Goal: Task Accomplishment & Management: Use online tool/utility

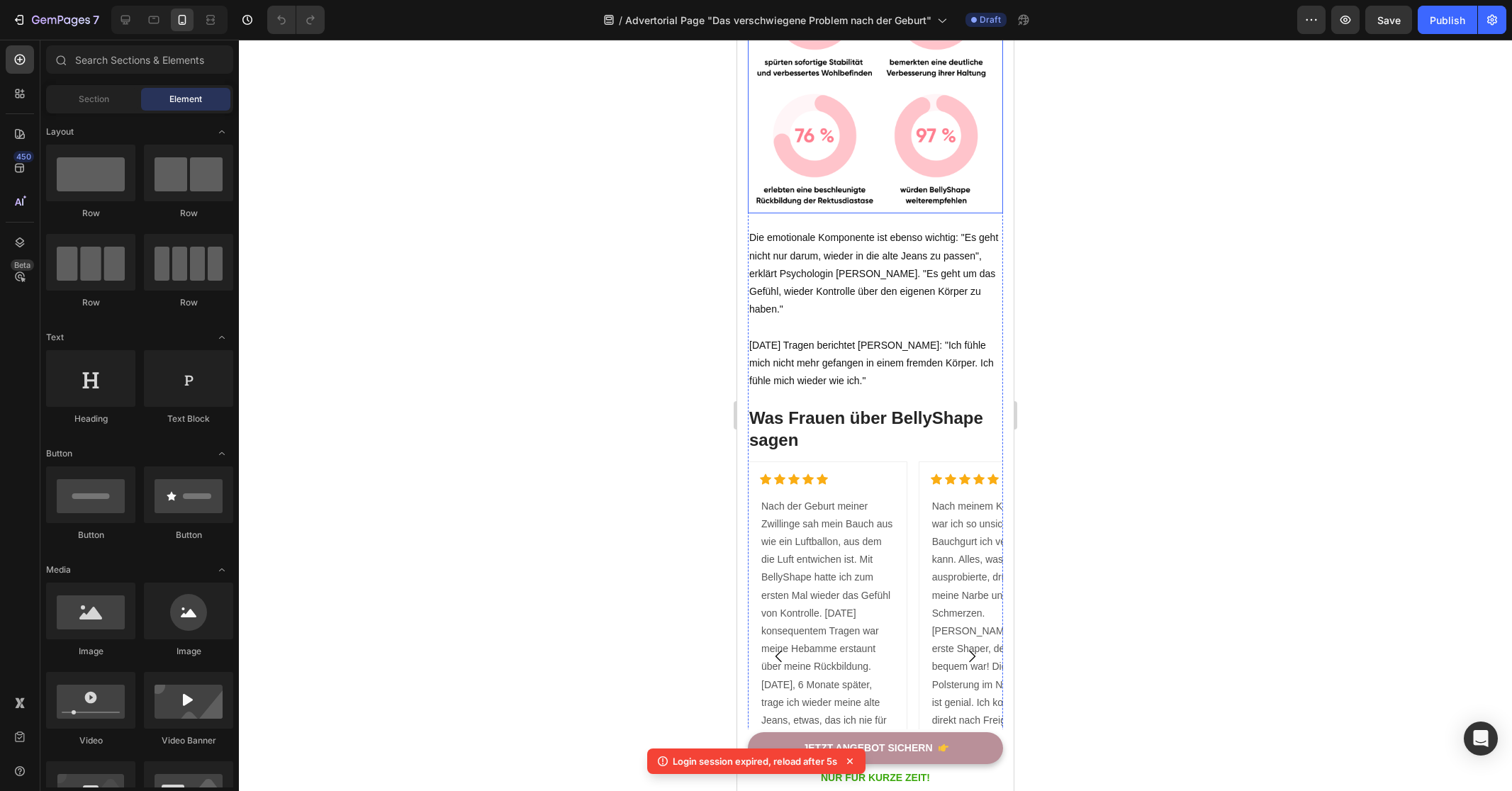
scroll to position [1220, 0]
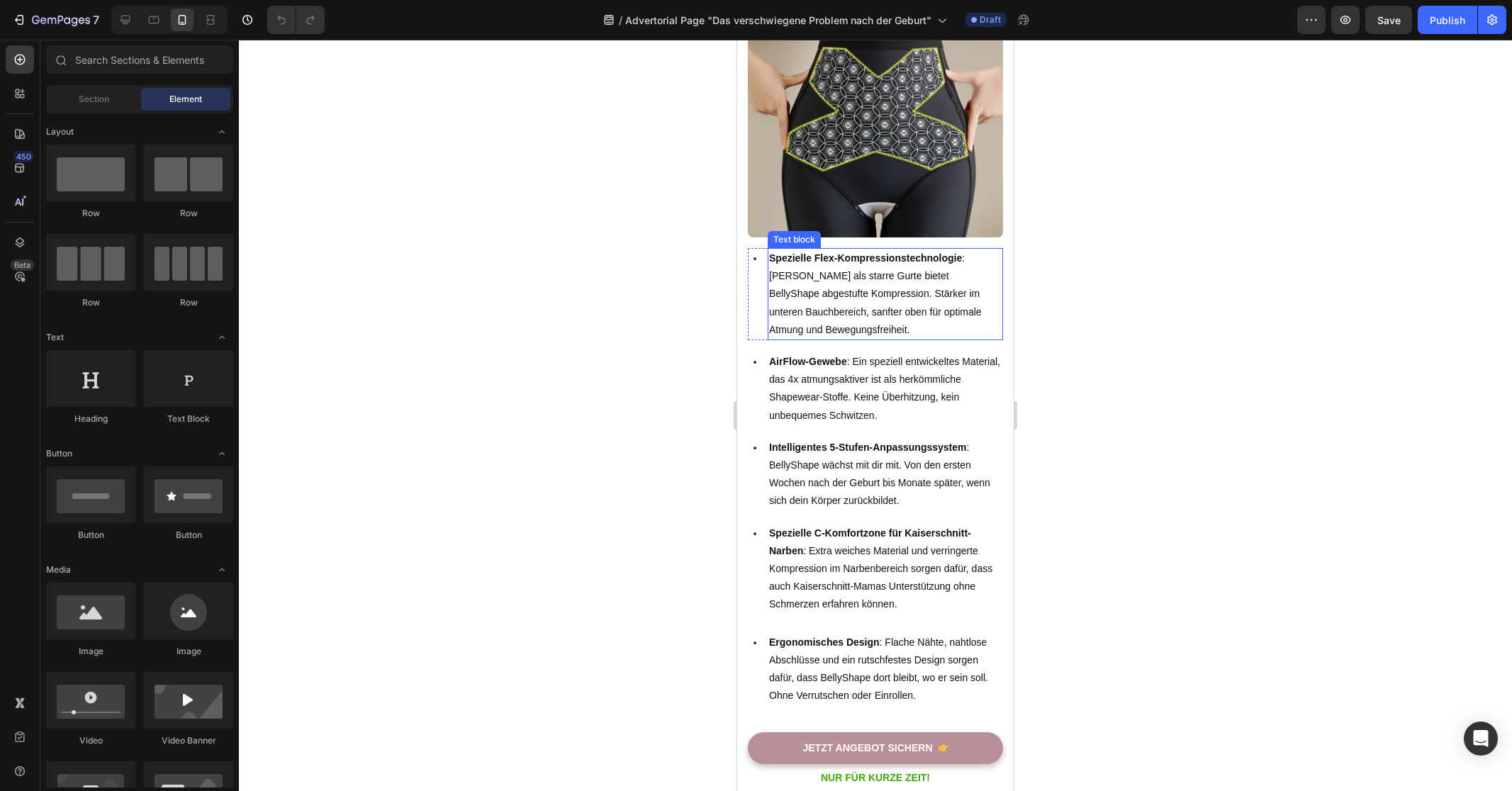
scroll to position [848, 0]
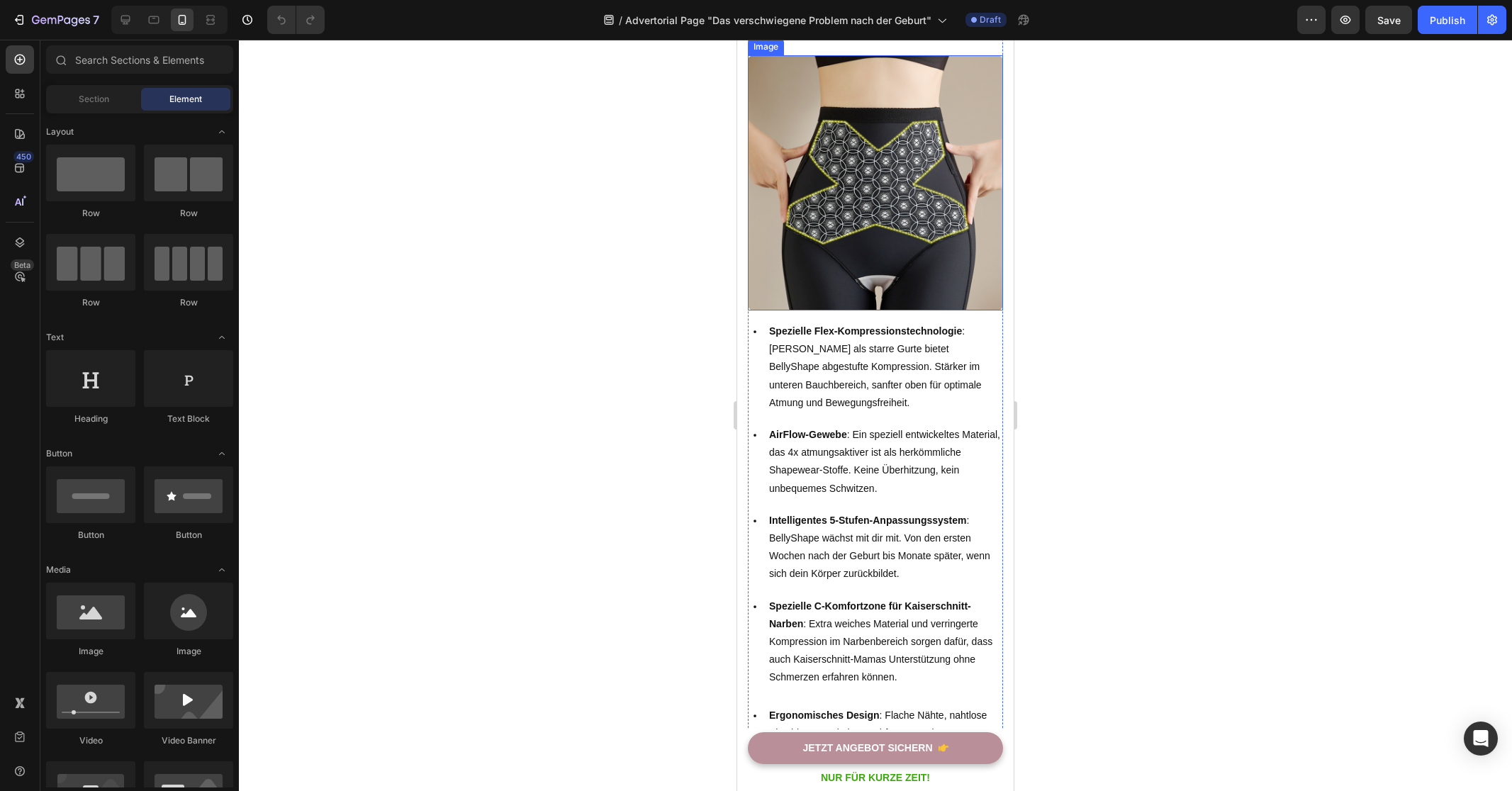
click at [873, 310] on img at bounding box center [875, 183] width 255 height 255
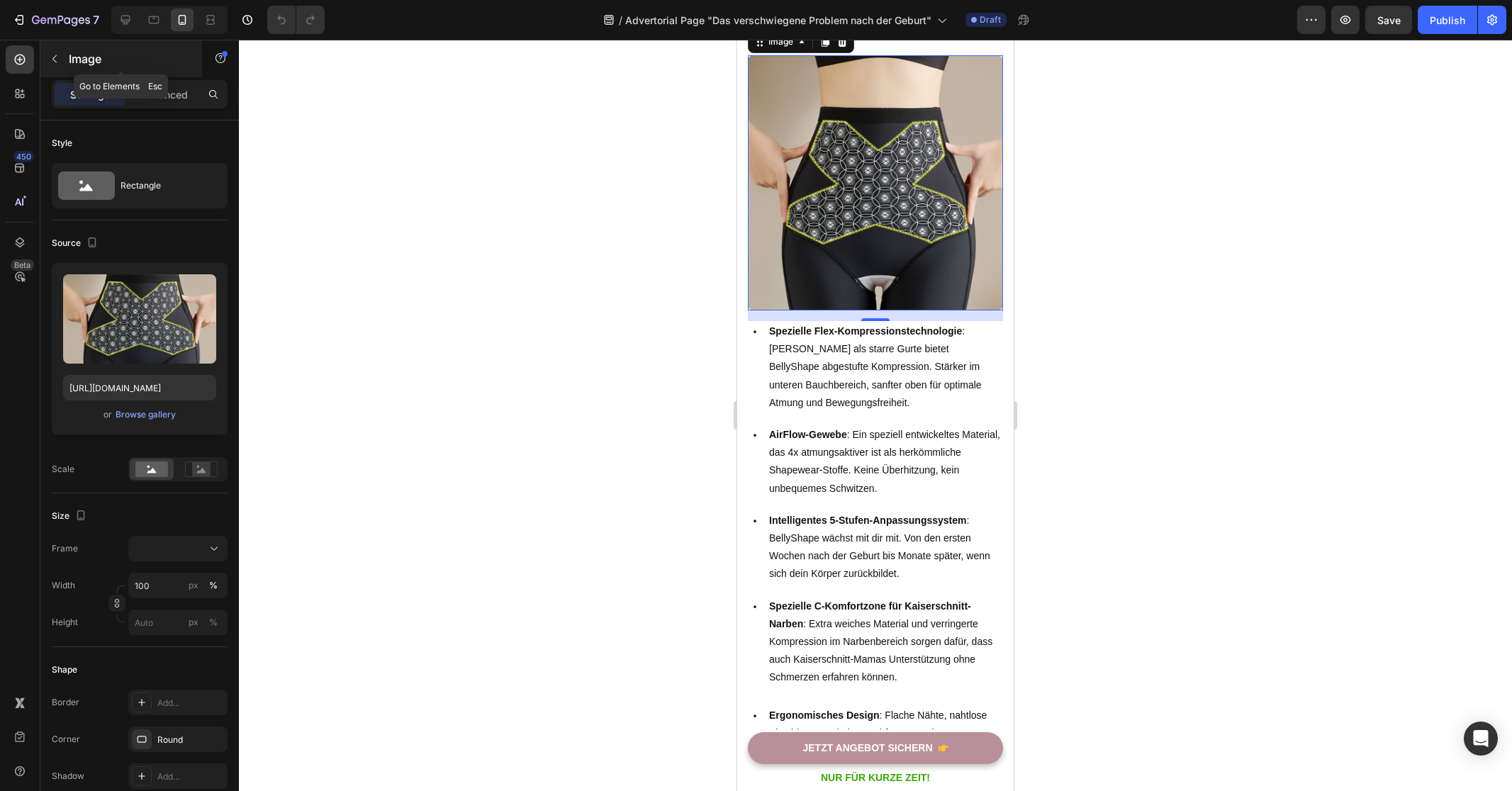
click at [60, 62] on button "button" at bounding box center [54, 58] width 22 height 22
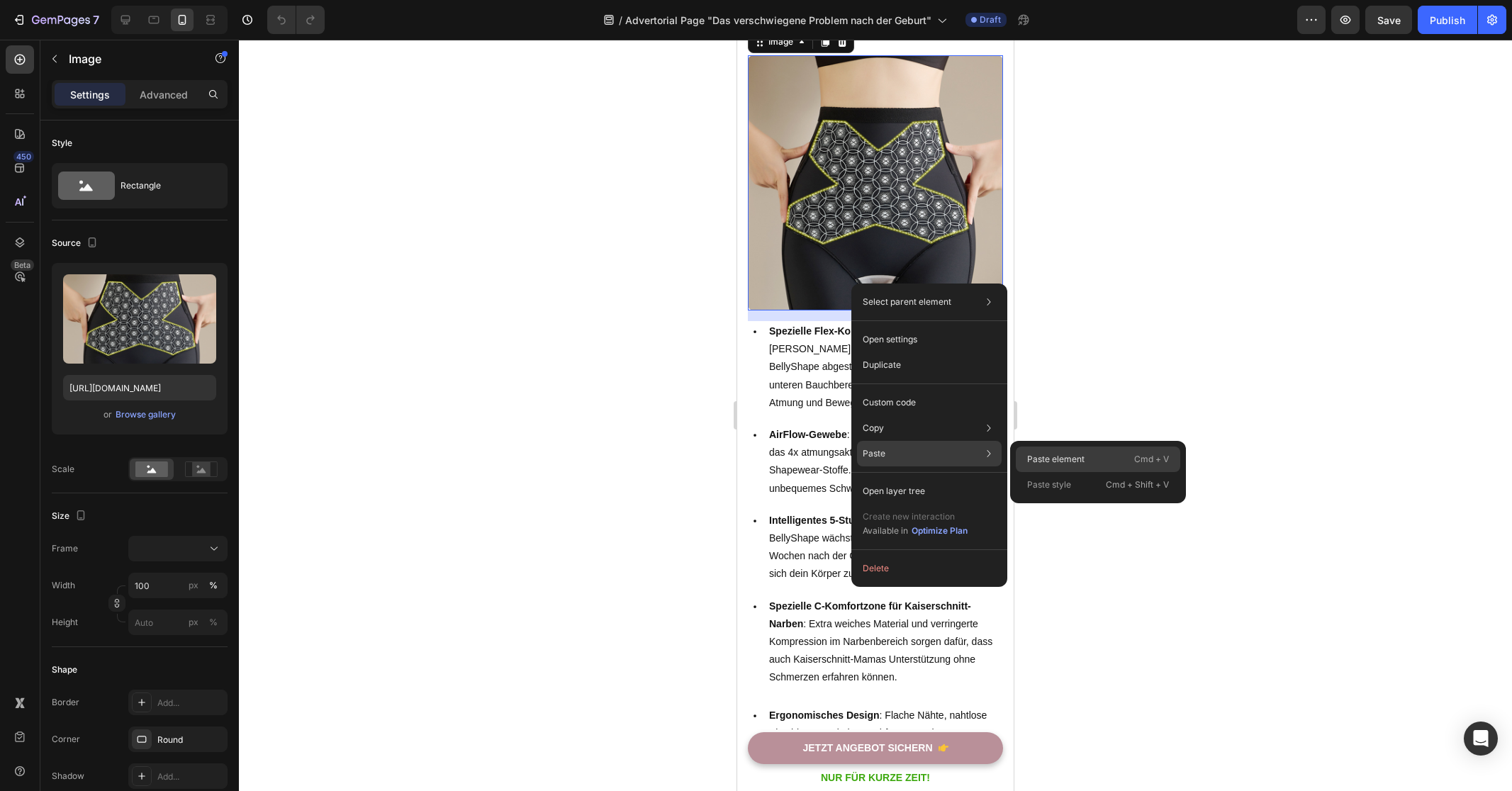
click at [1075, 457] on p "Paste element" at bounding box center [1055, 460] width 57 height 13
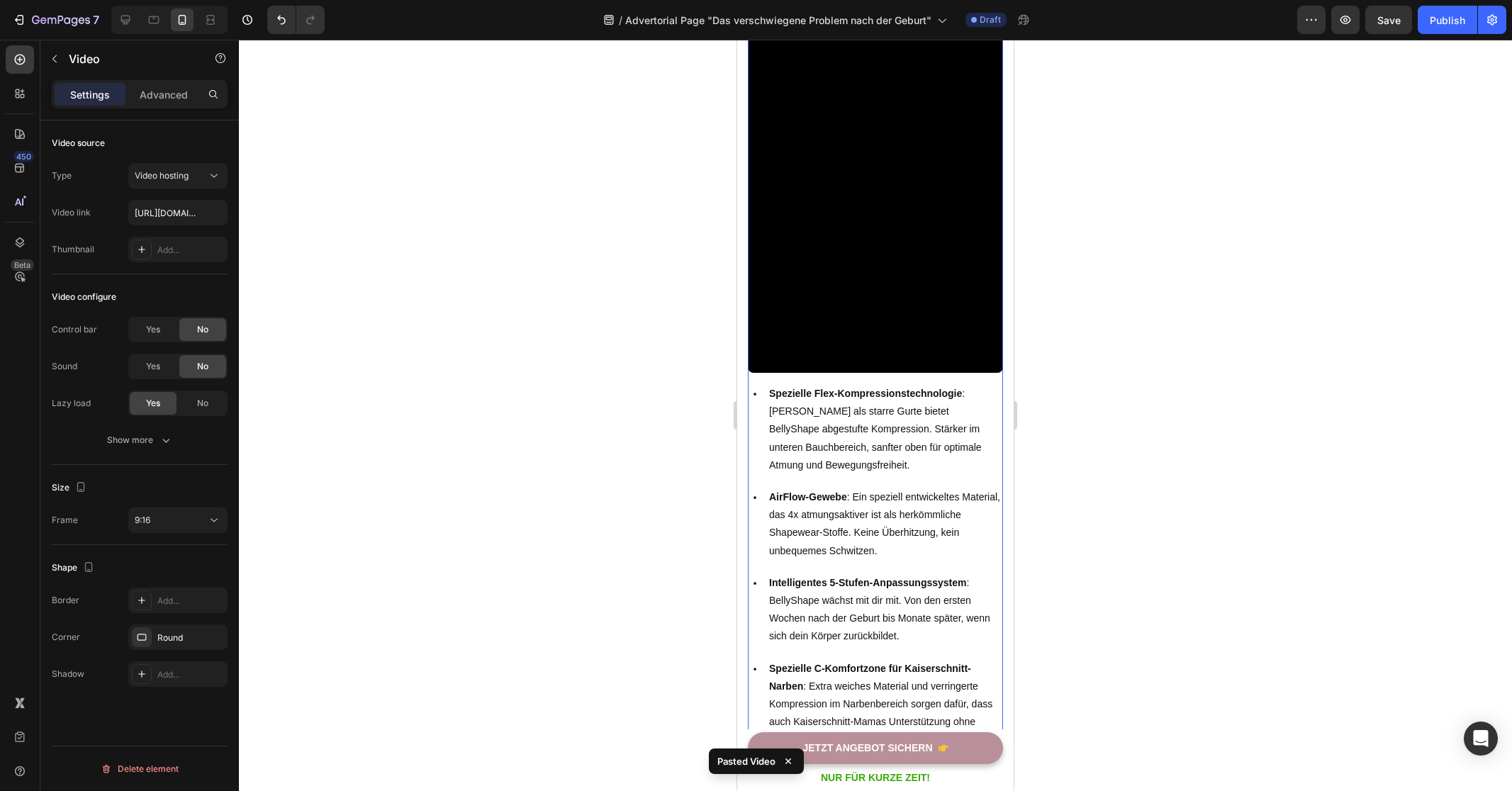
scroll to position [732, 0]
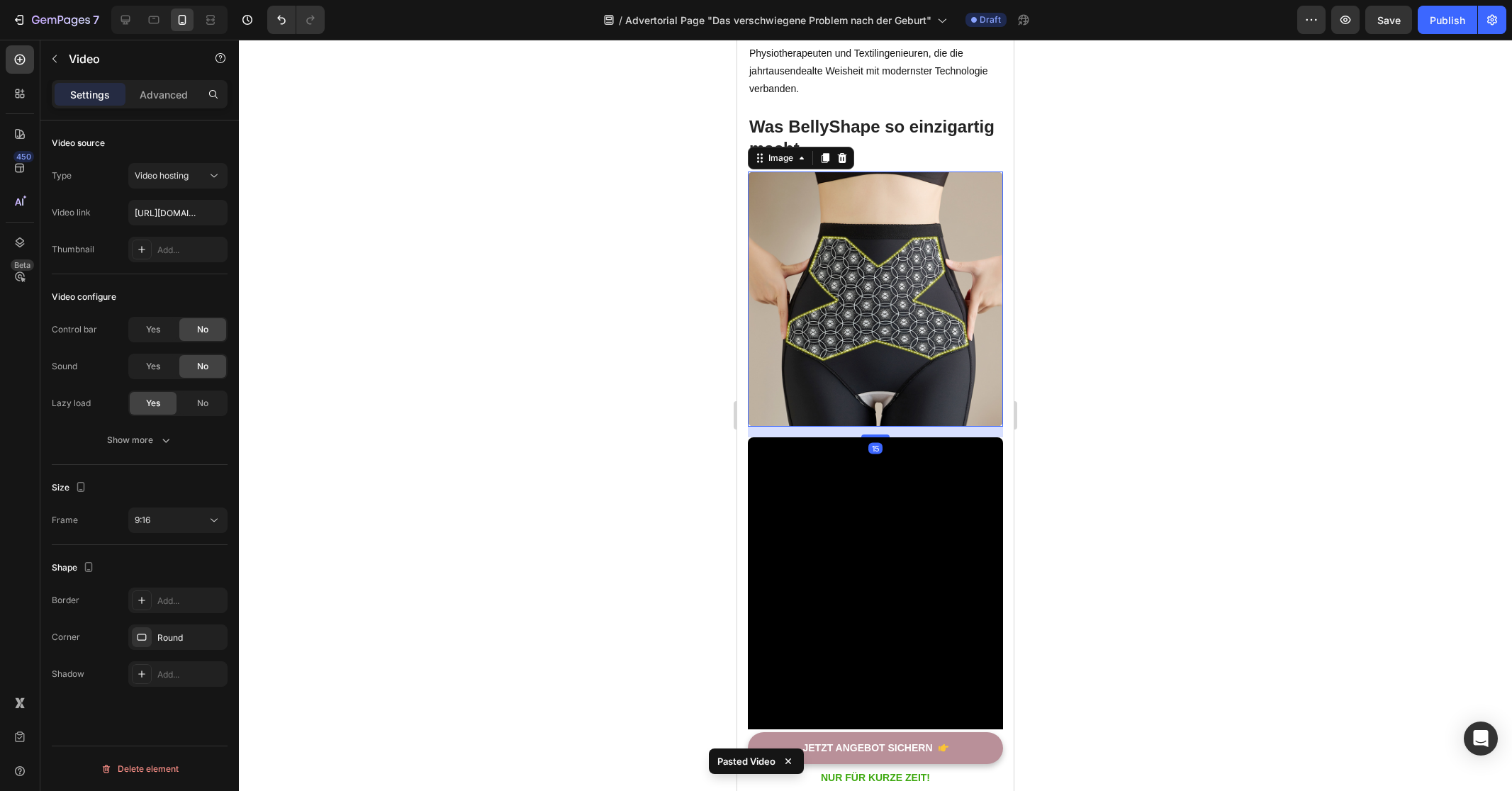
click at [880, 422] on img at bounding box center [875, 299] width 255 height 255
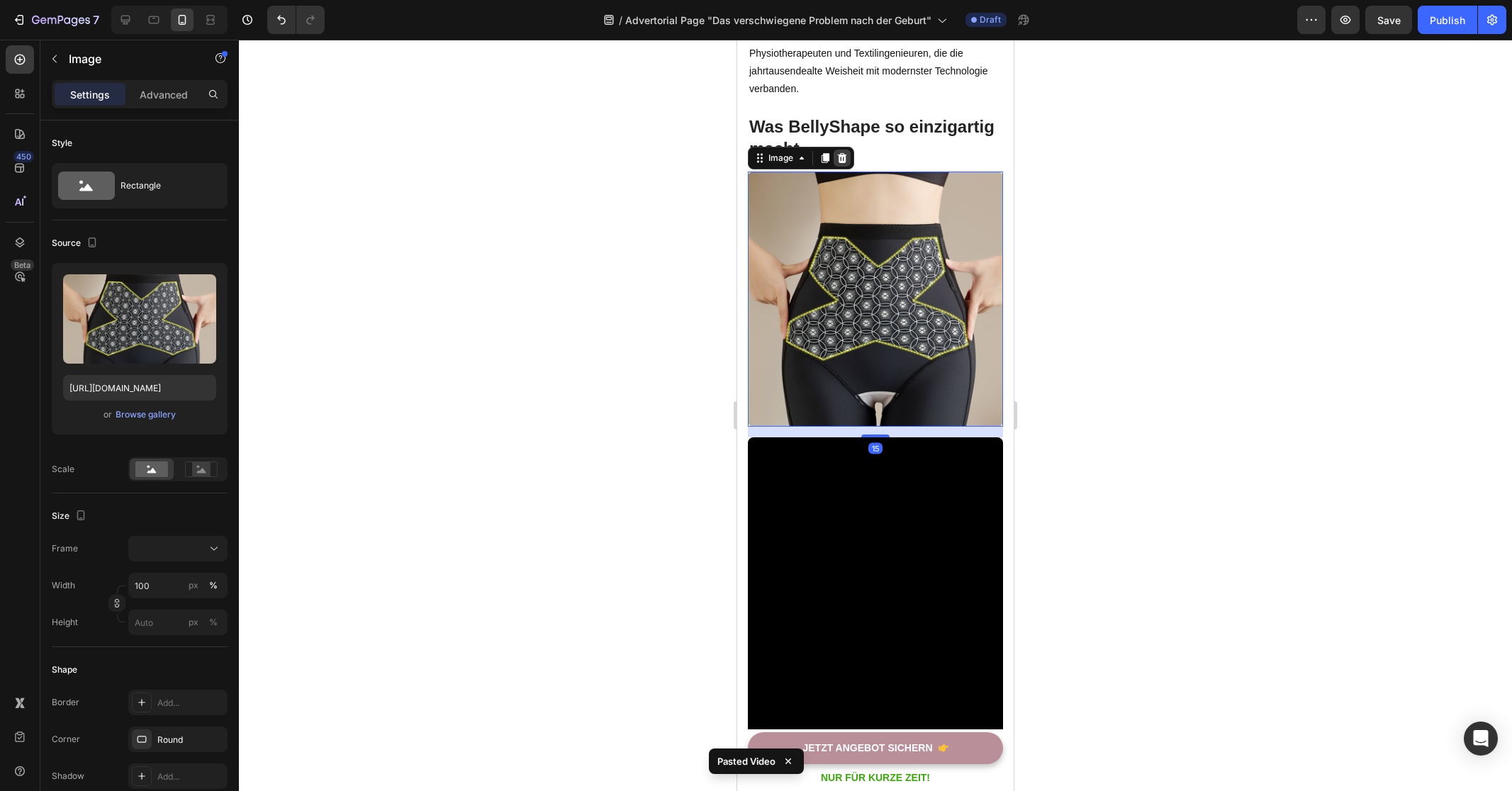
click at [840, 163] on icon at bounding box center [842, 158] width 9 height 10
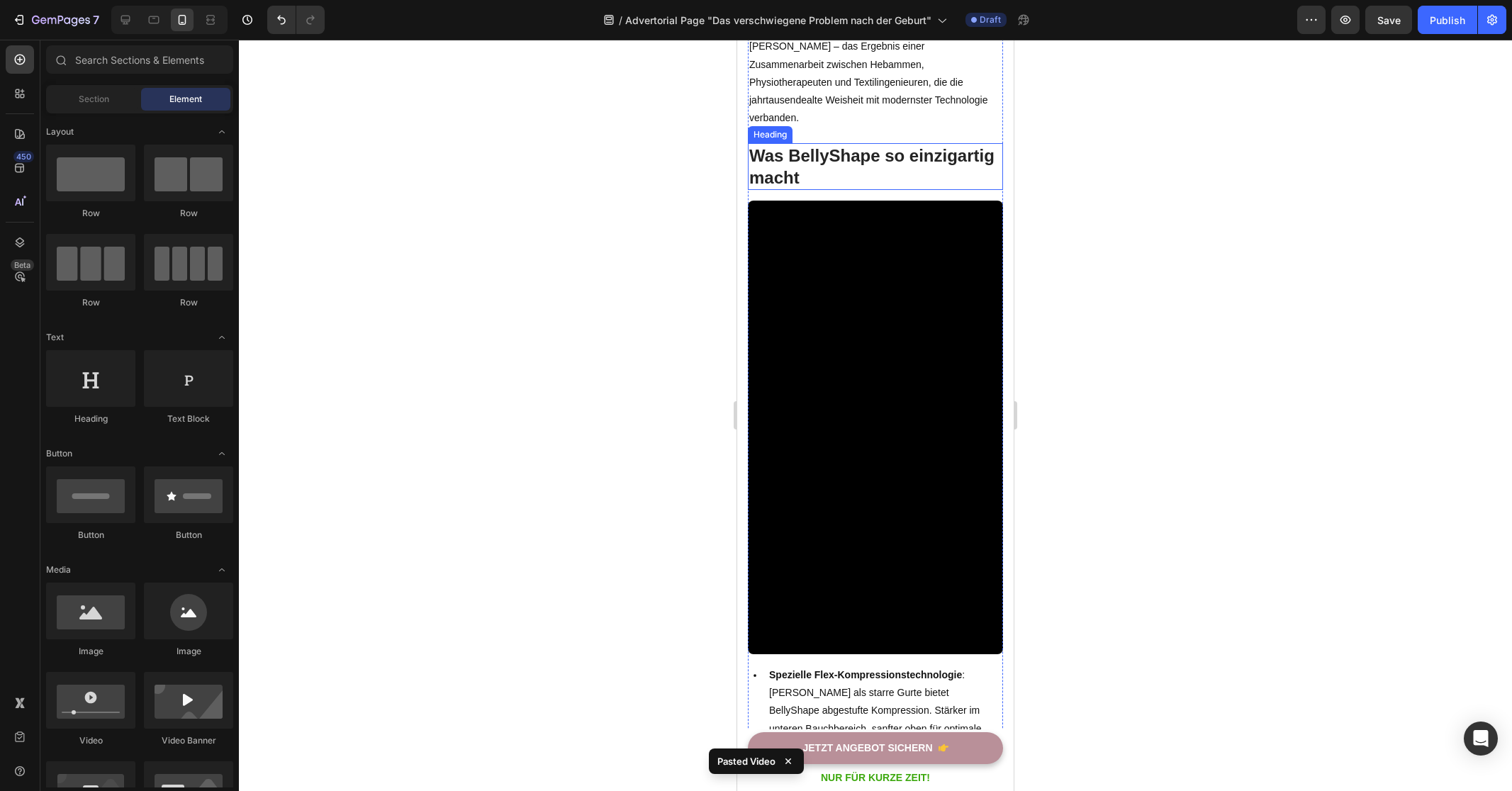
scroll to position [904, 0]
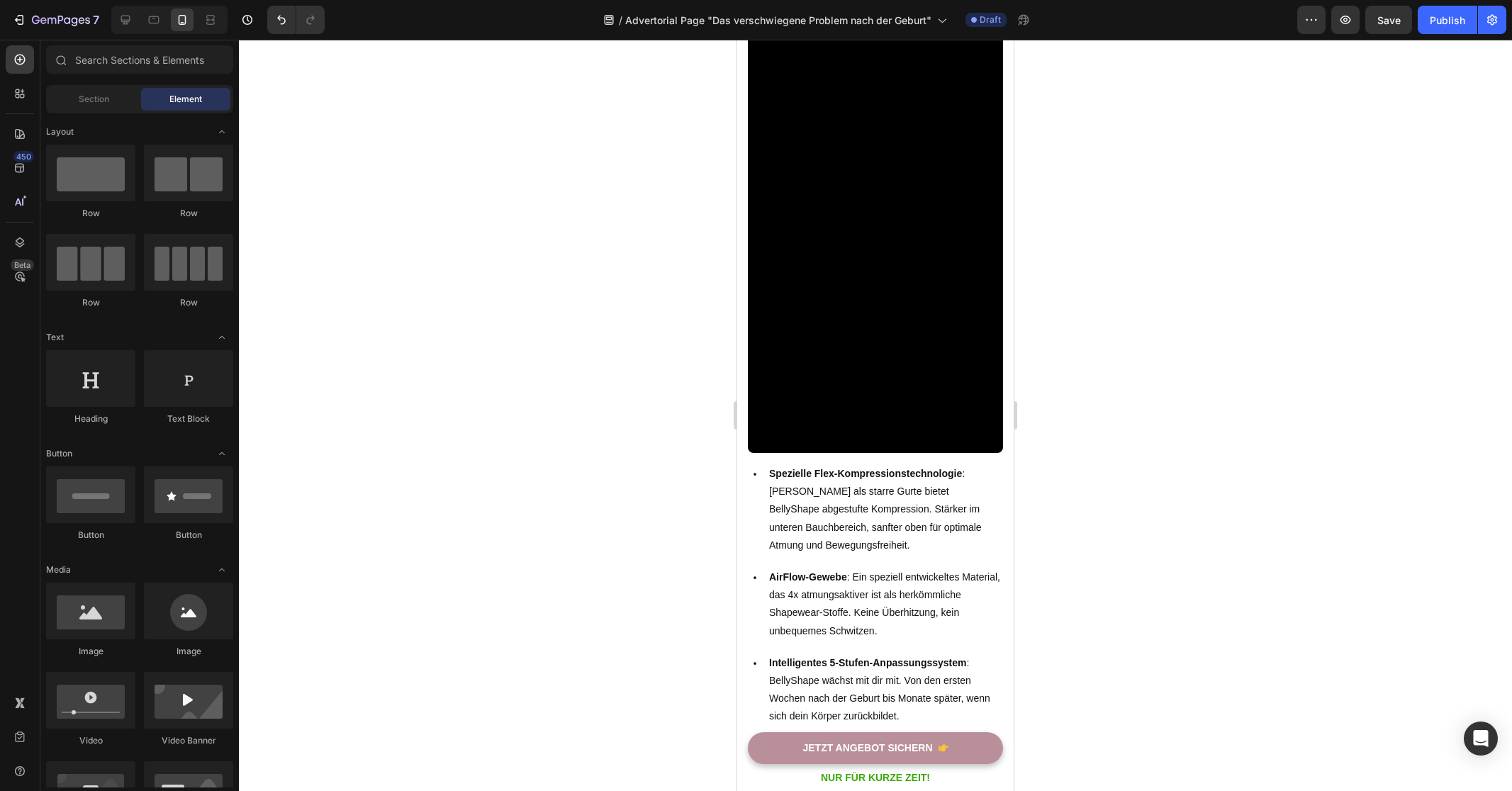
click at [566, 380] on div at bounding box center [875, 415] width 1273 height 751
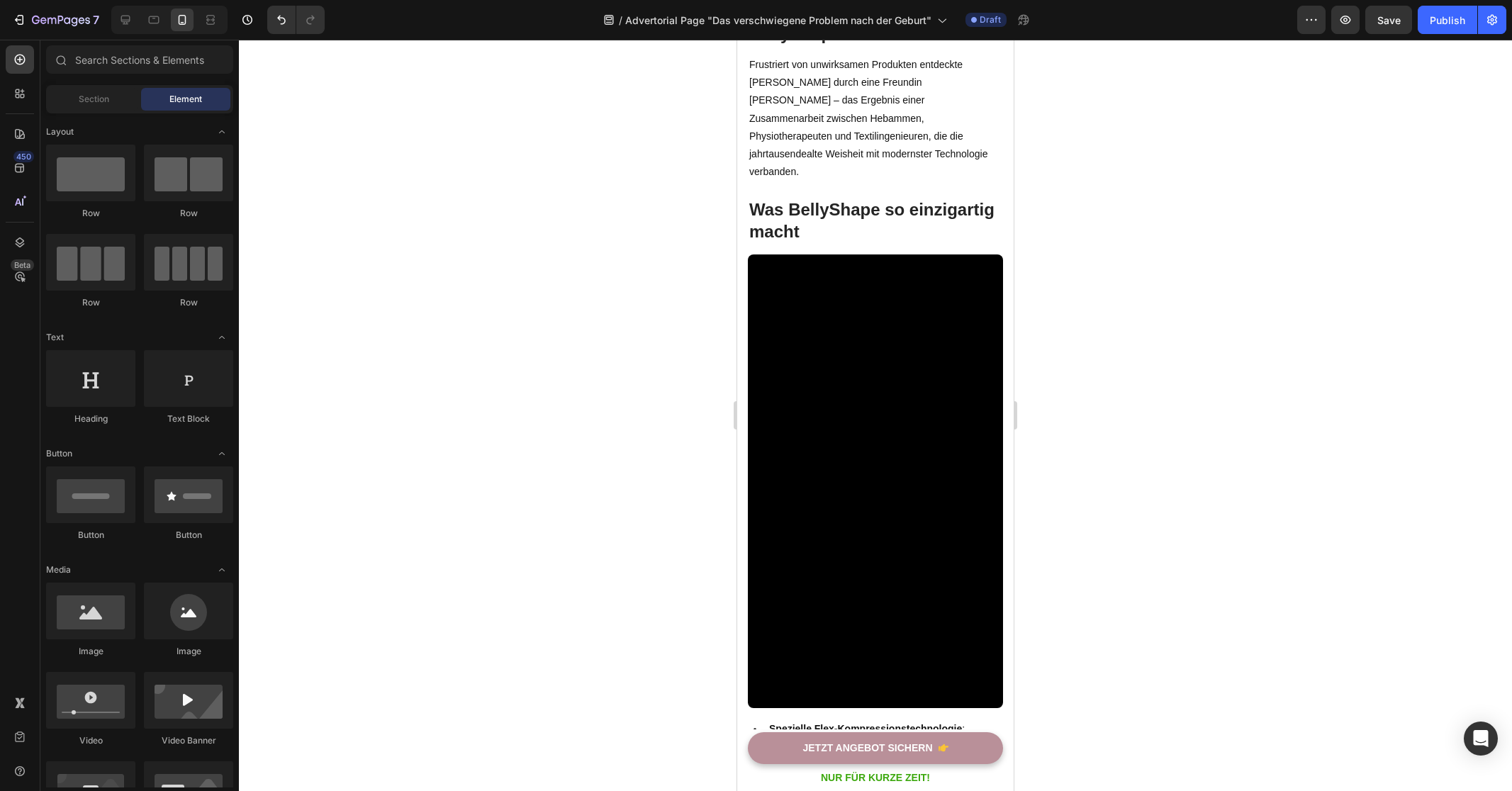
scroll to position [0, 0]
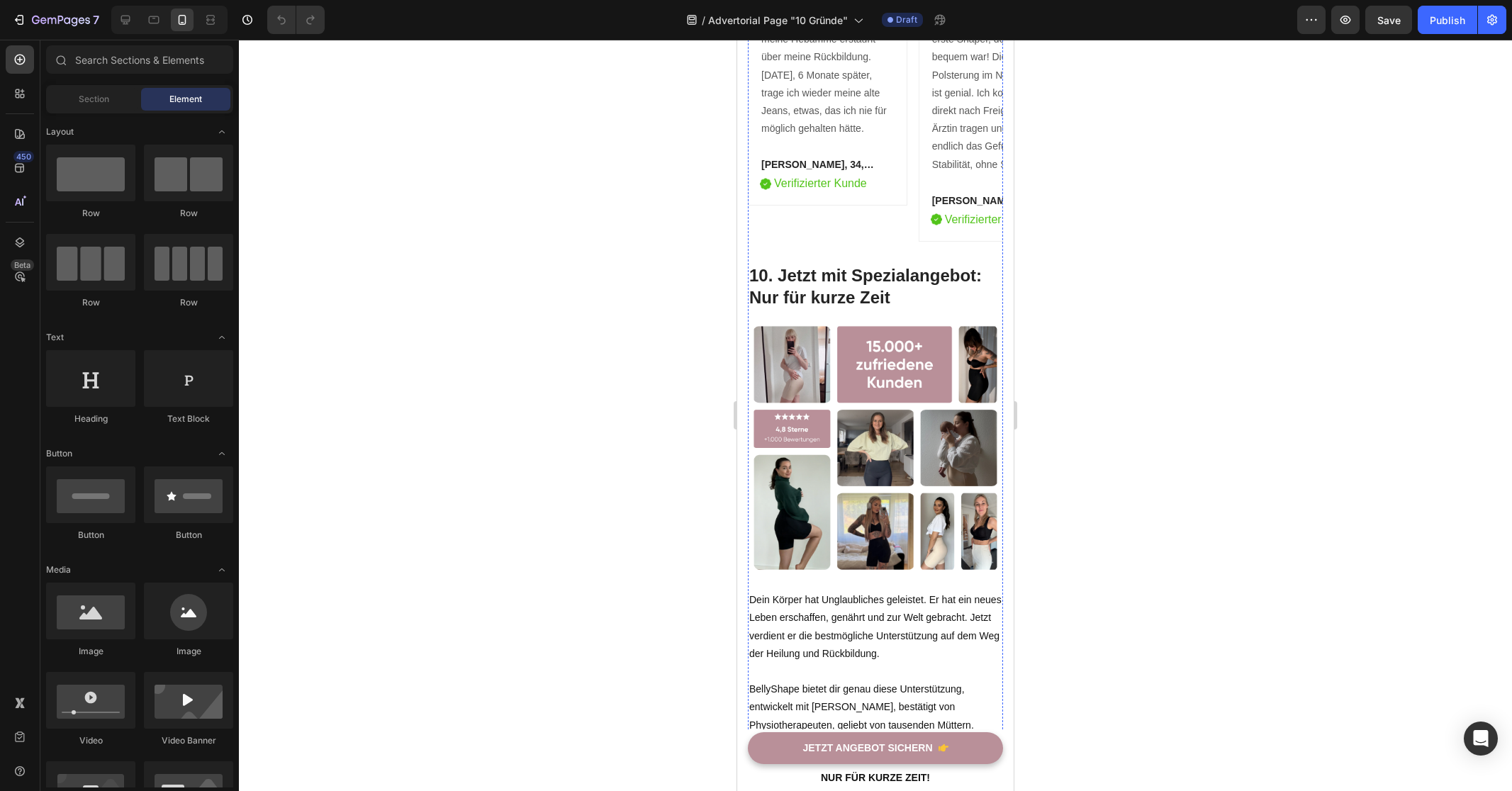
scroll to position [4344, 0]
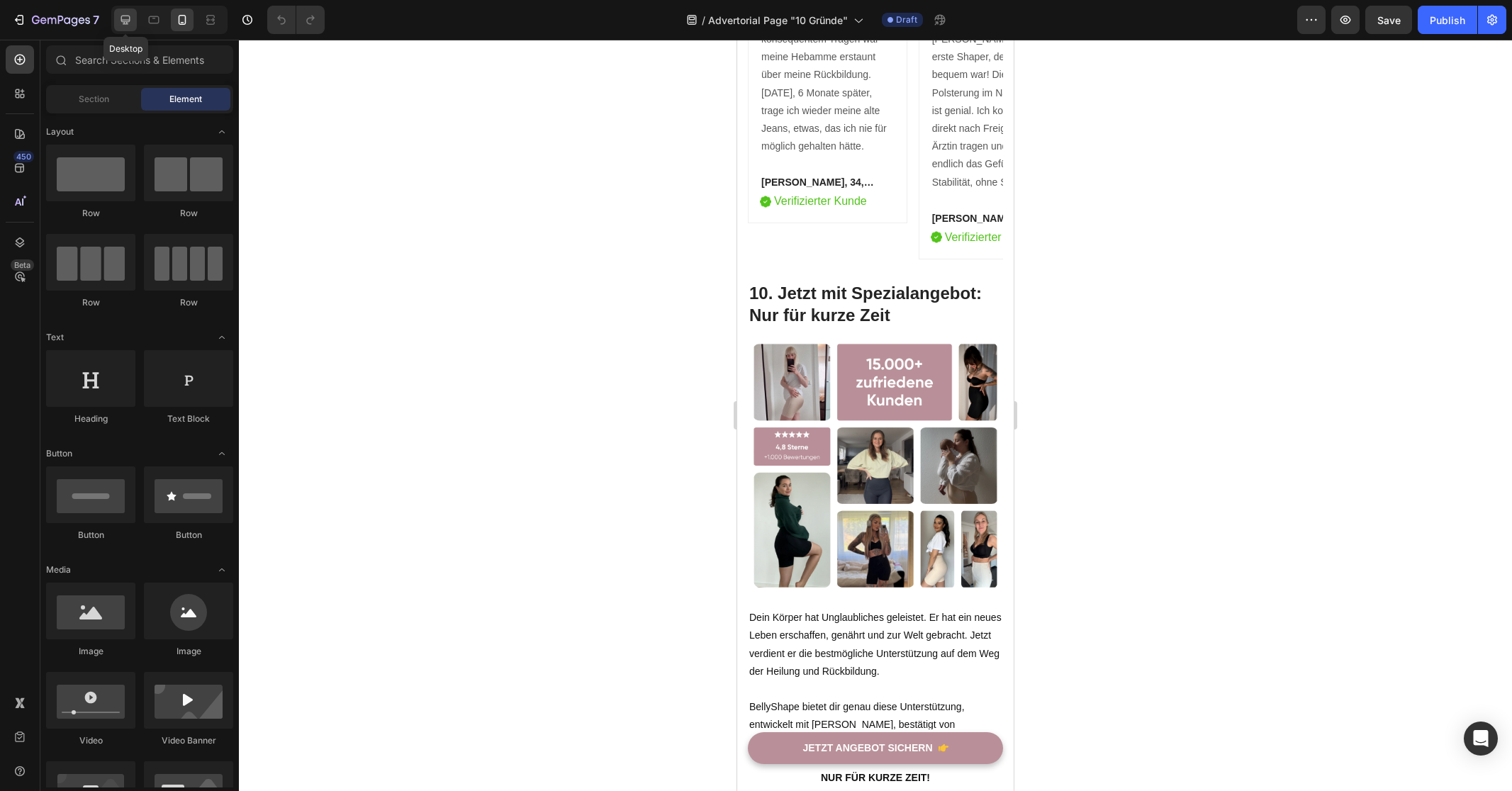
click at [133, 21] on icon at bounding box center [125, 20] width 15 height 15
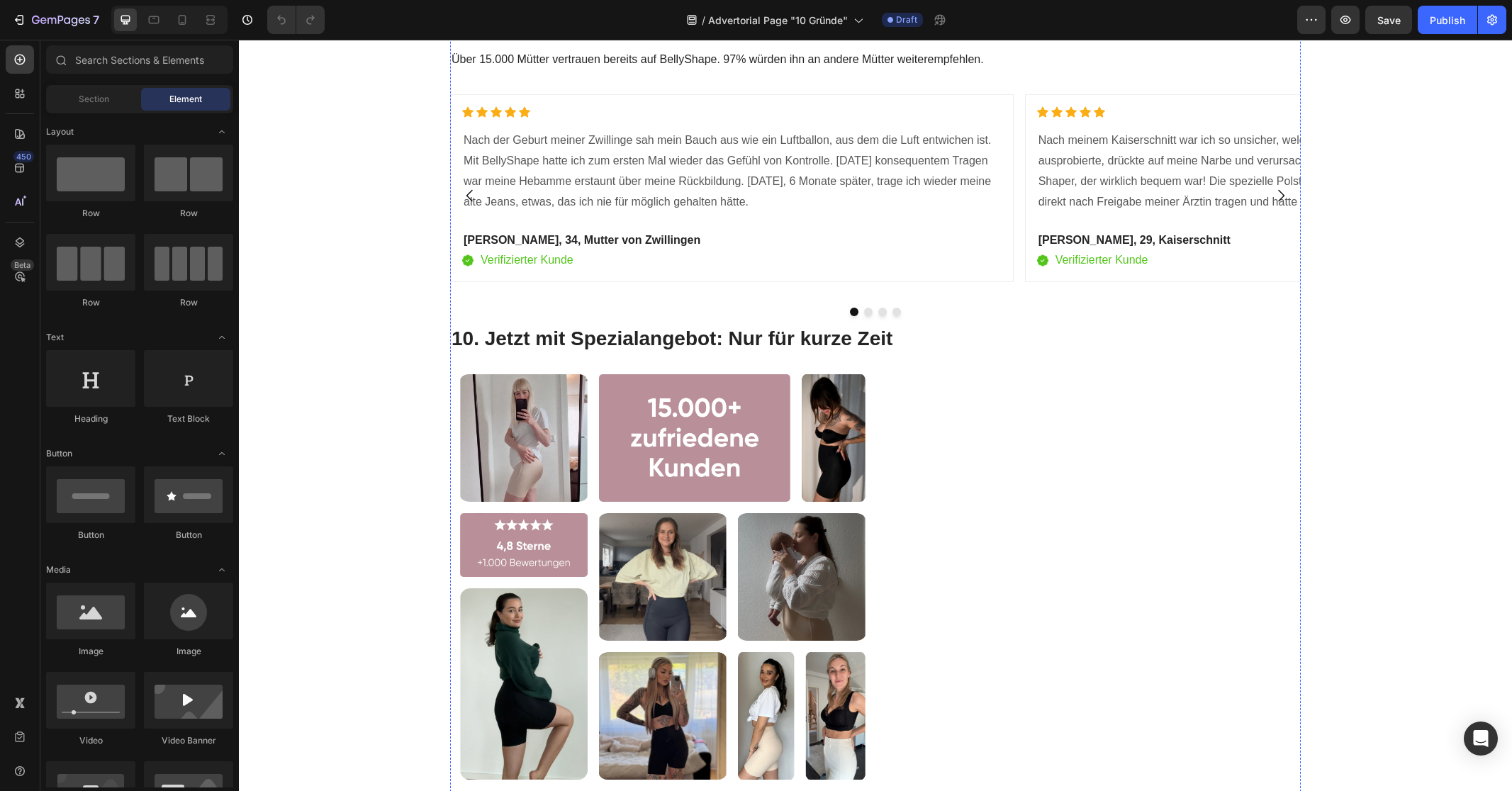
scroll to position [6852, 0]
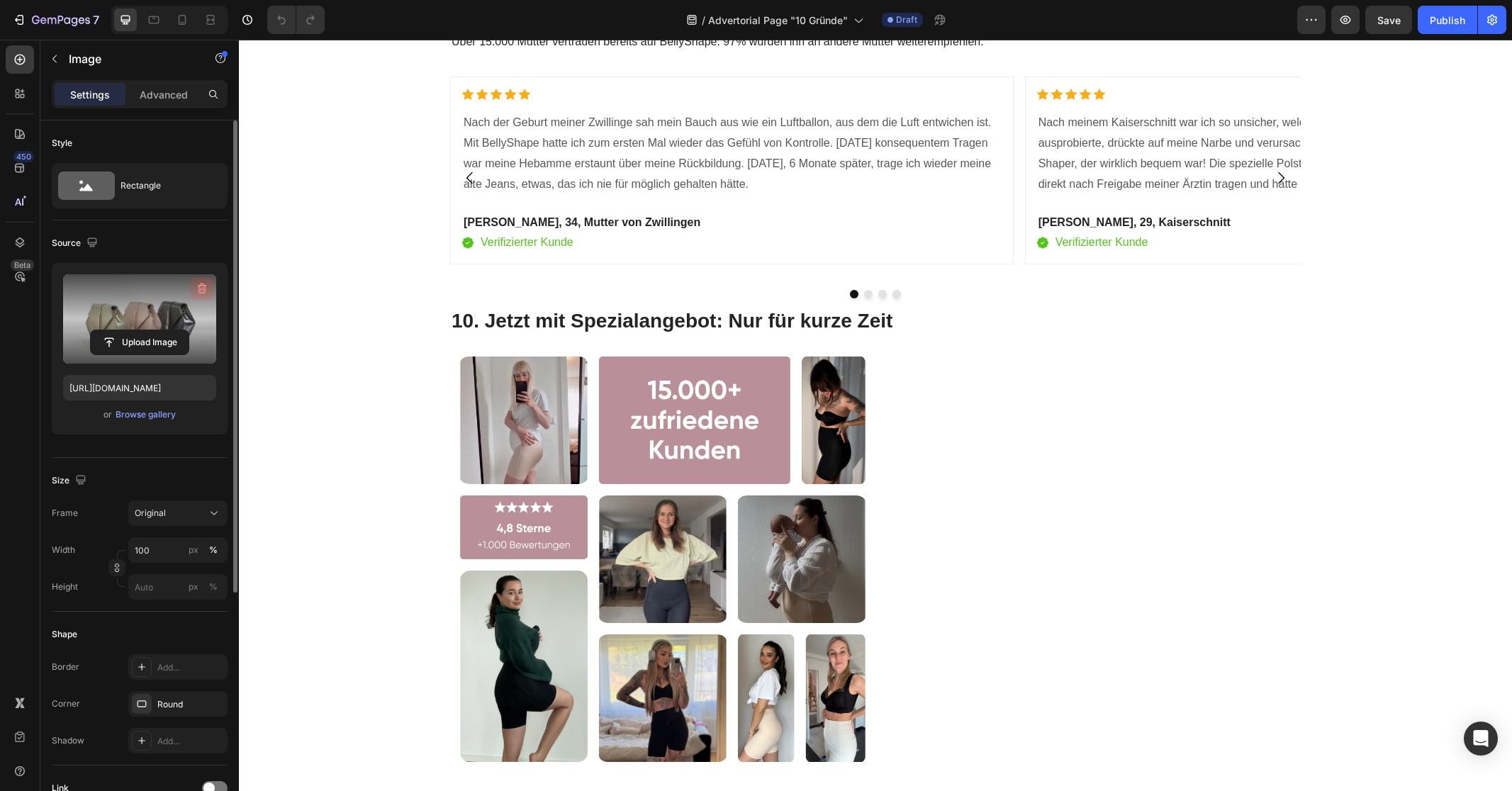
click at [202, 289] on icon "button" at bounding box center [202, 289] width 15 height 15
click at [144, 323] on input "file" at bounding box center [139, 318] width 98 height 24
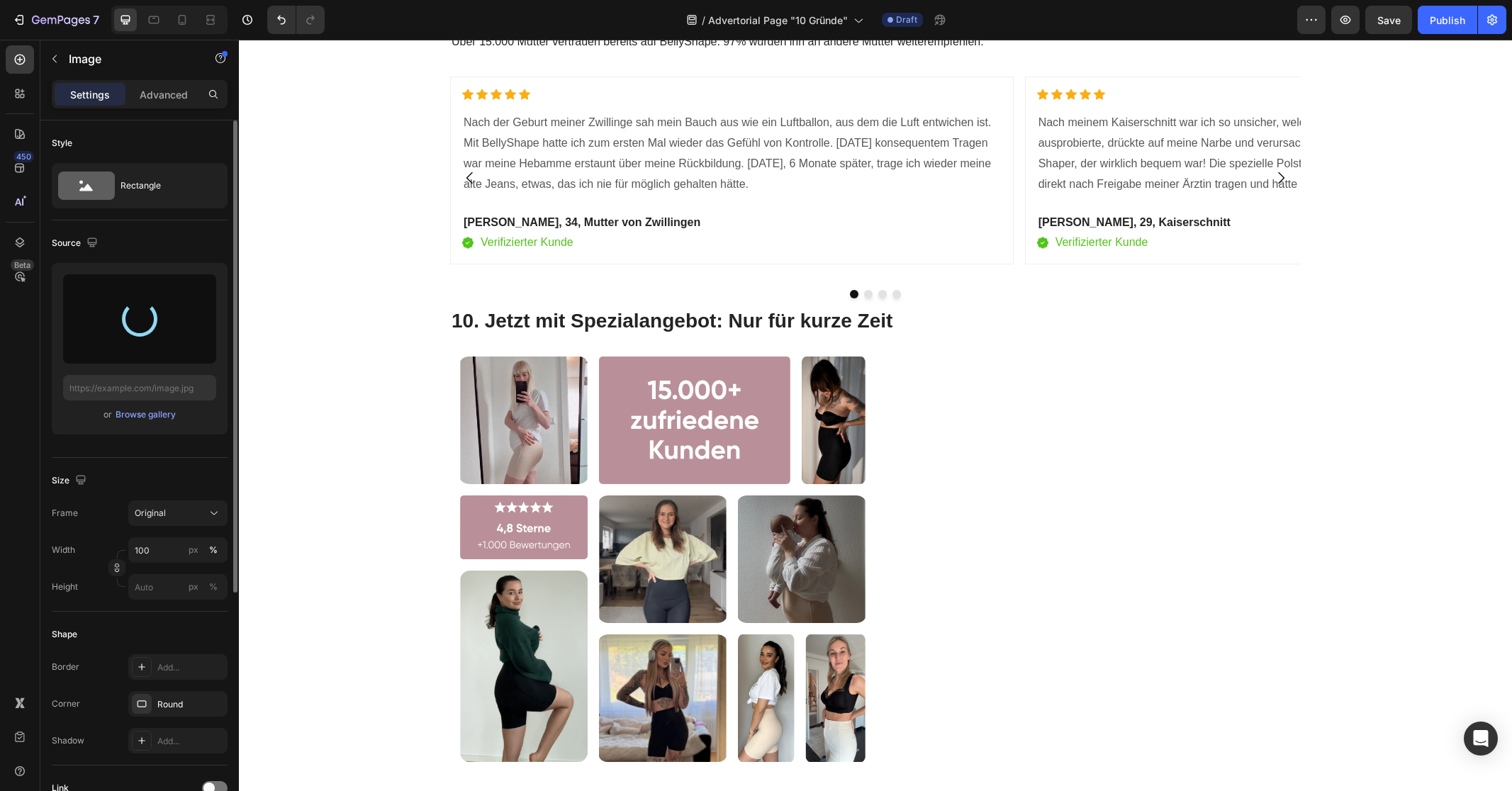
type input "https://cdn.shopify.com/s/files/1/0821/7847/4330/files/gempages_537579795580454…"
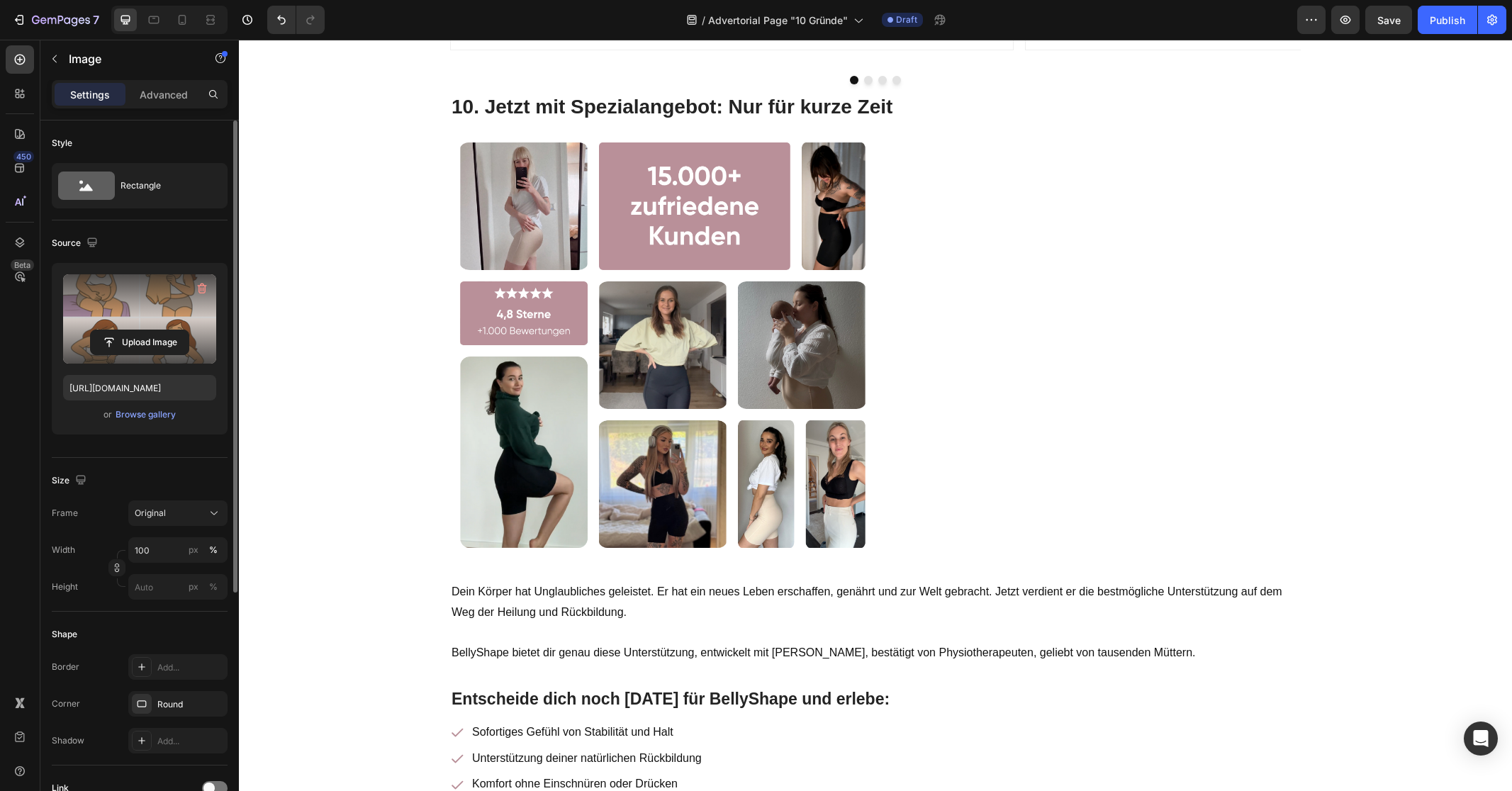
scroll to position [7084, 0]
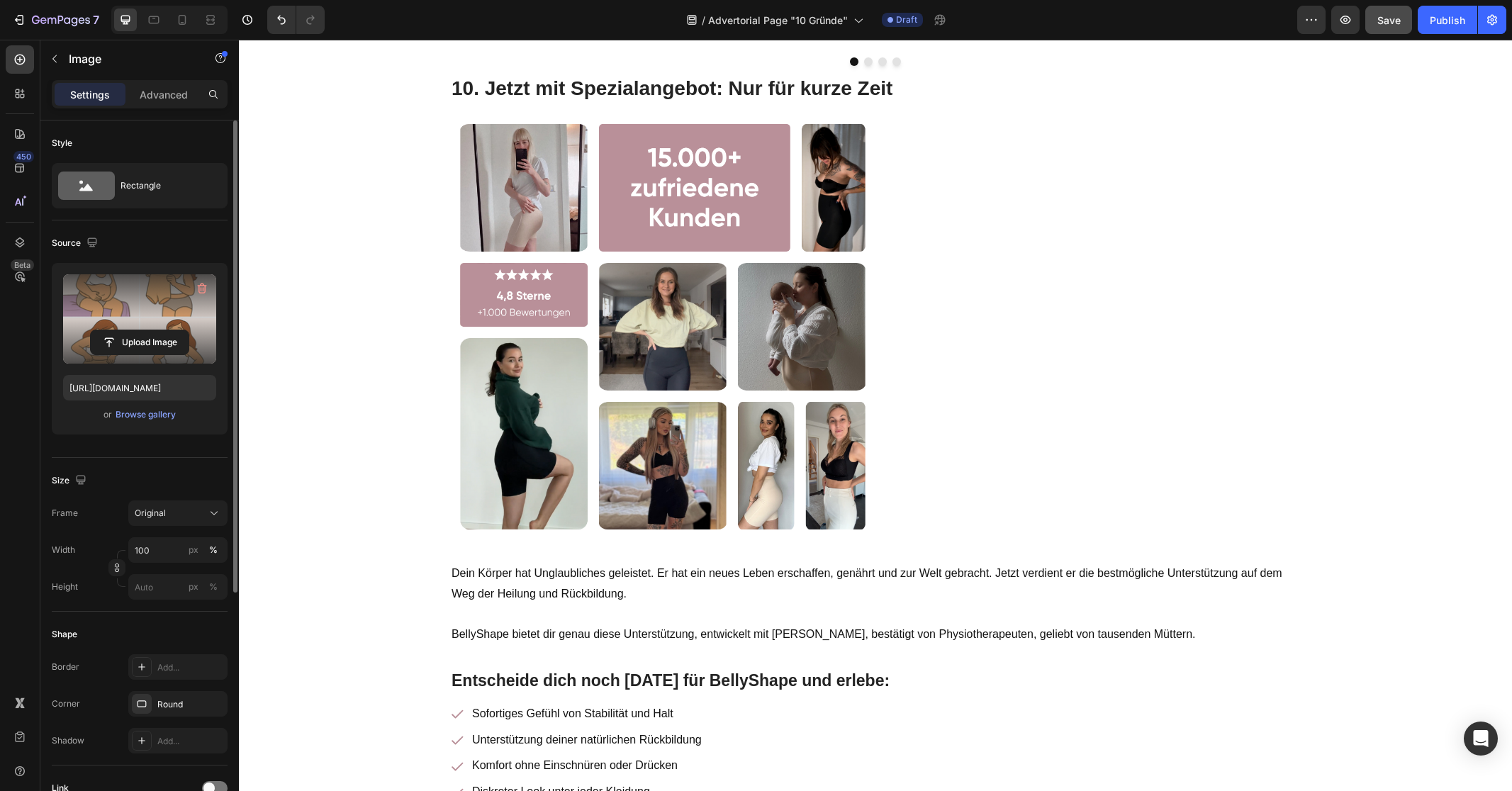
click at [1385, 25] on span "Save" at bounding box center [1389, 20] width 23 height 12
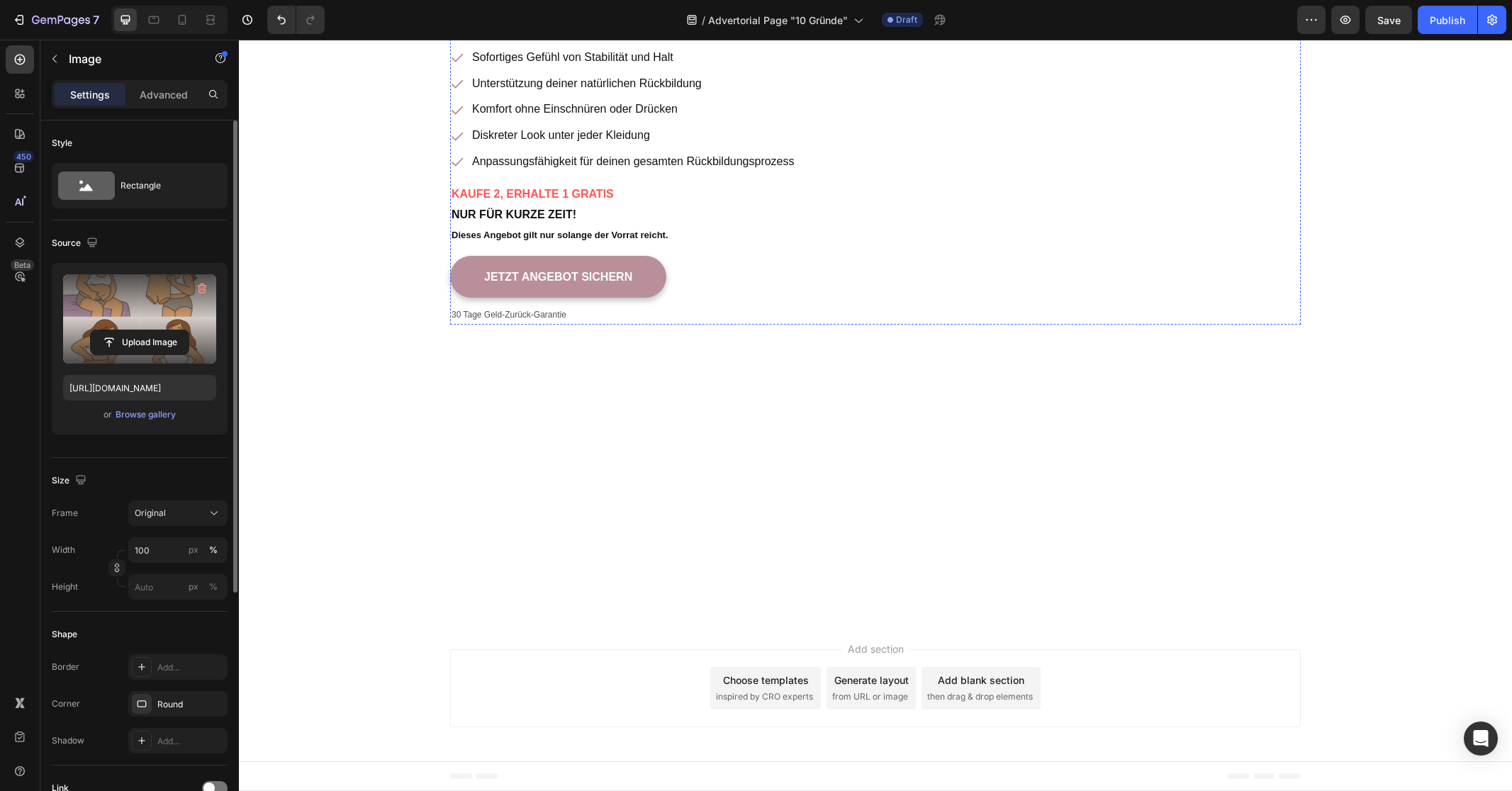
scroll to position [7877, 0]
click at [181, 25] on icon at bounding box center [182, 20] width 15 height 15
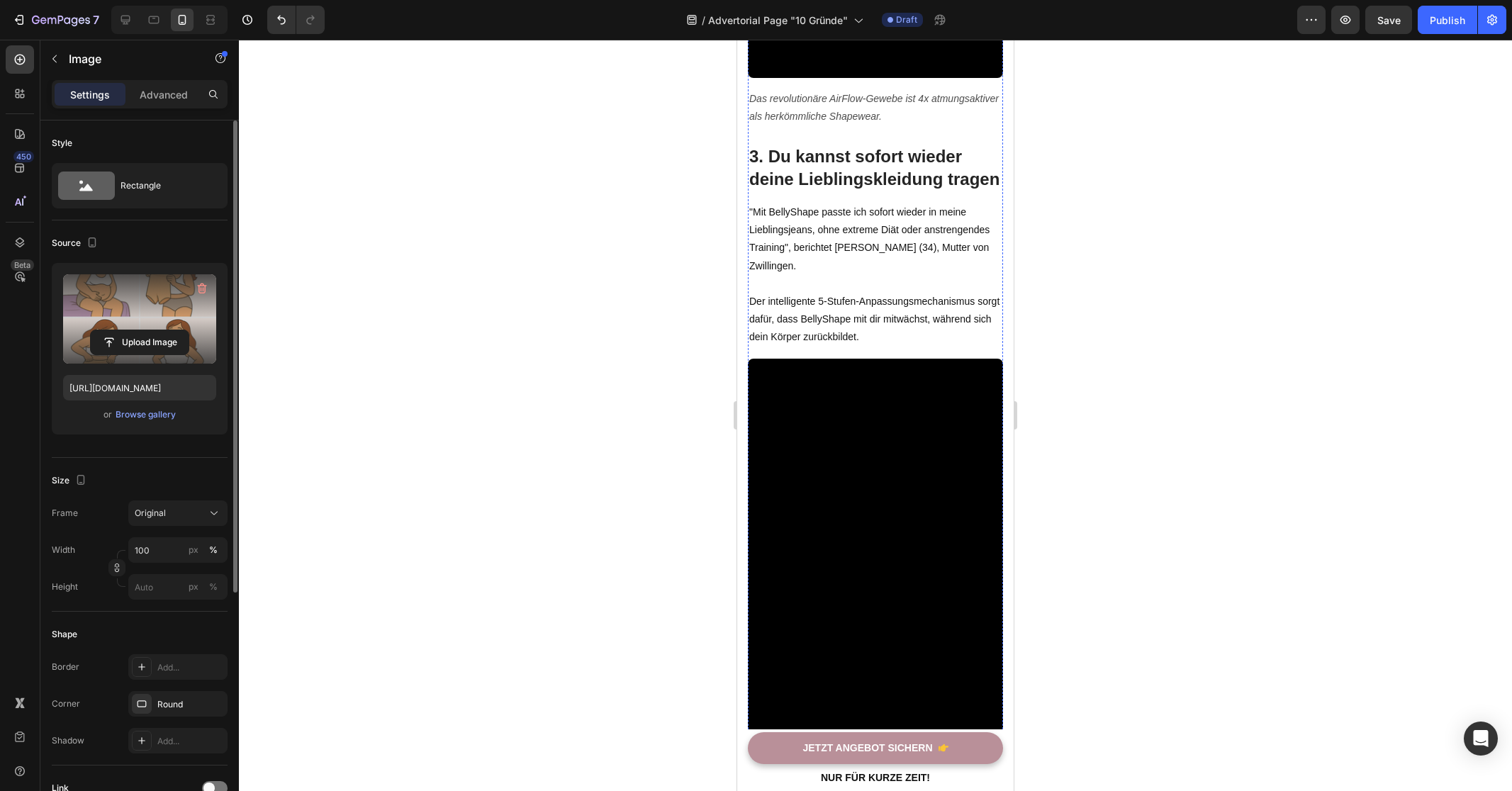
scroll to position [1500, 0]
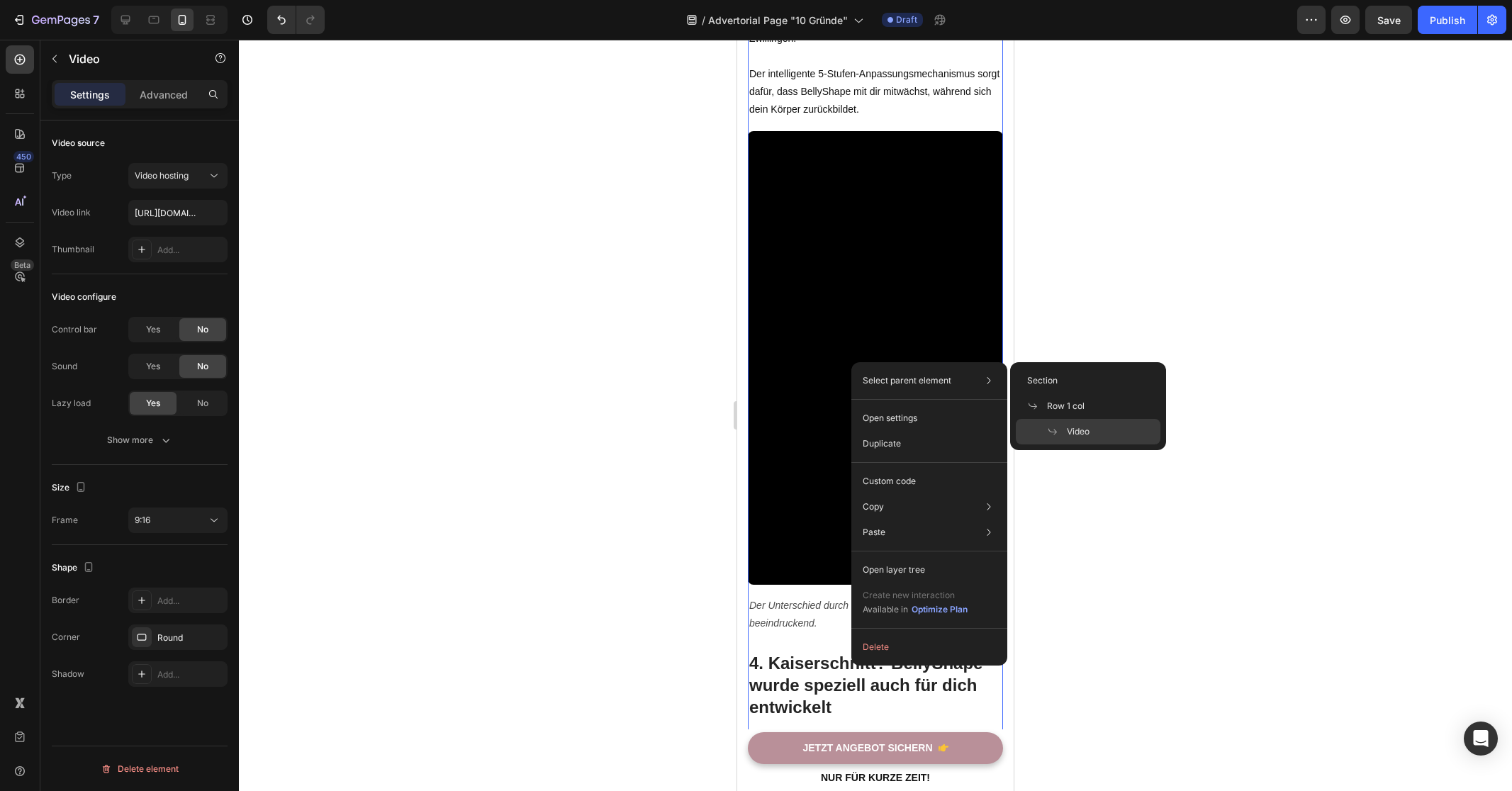
click at [643, 357] on div at bounding box center [875, 415] width 1273 height 751
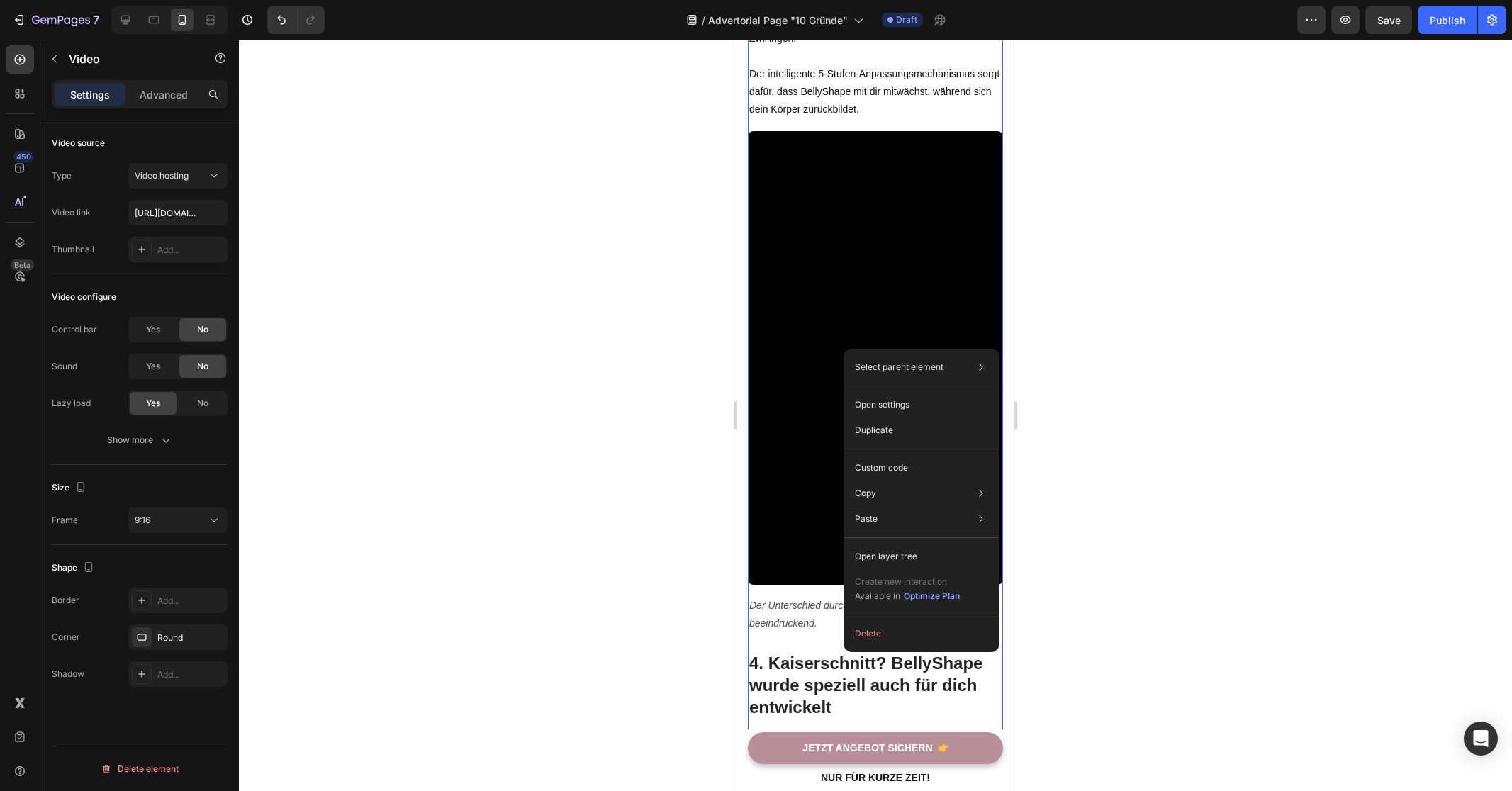
click at [1115, 355] on div at bounding box center [875, 415] width 1273 height 751
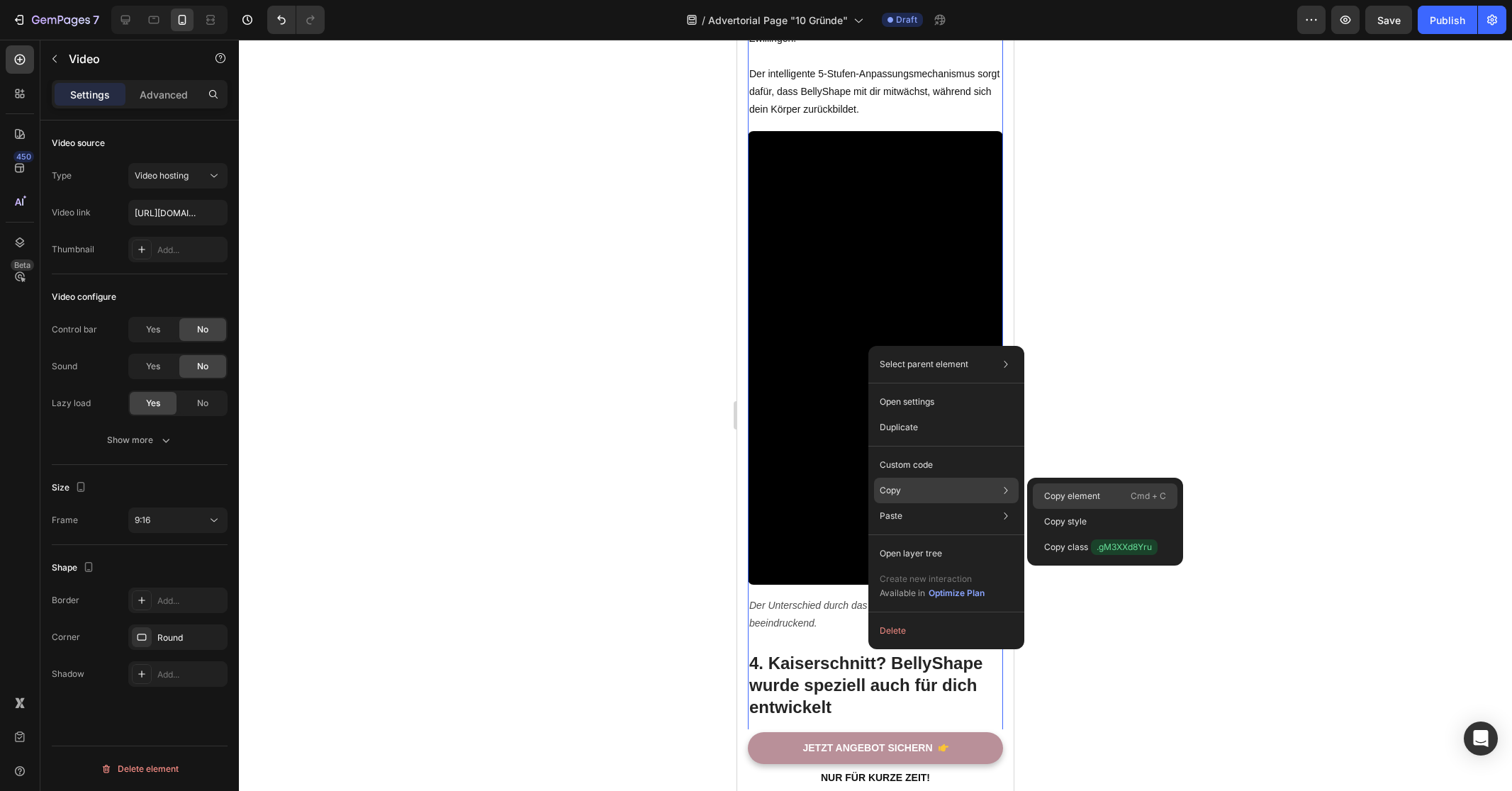
click at [1094, 495] on p "Copy element" at bounding box center [1072, 496] width 56 height 13
